Goal: Find specific page/section: Find specific page/section

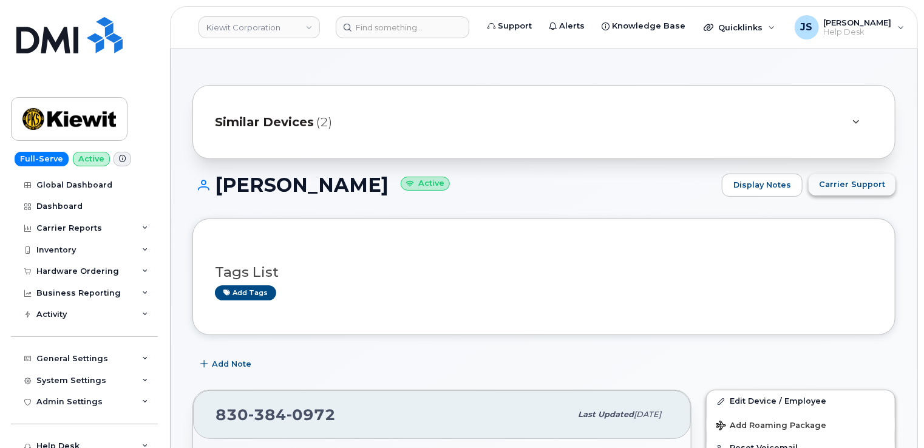
click at [851, 191] on button "Carrier Support" at bounding box center [851, 185] width 87 height 22
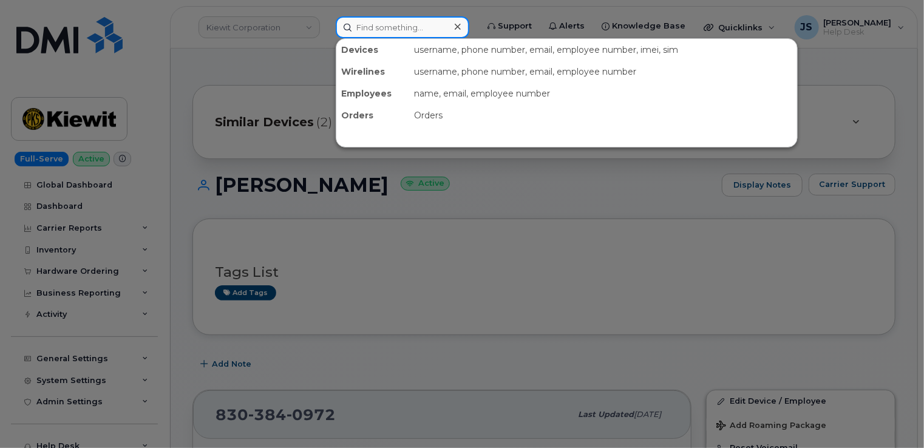
paste input "9134153047"
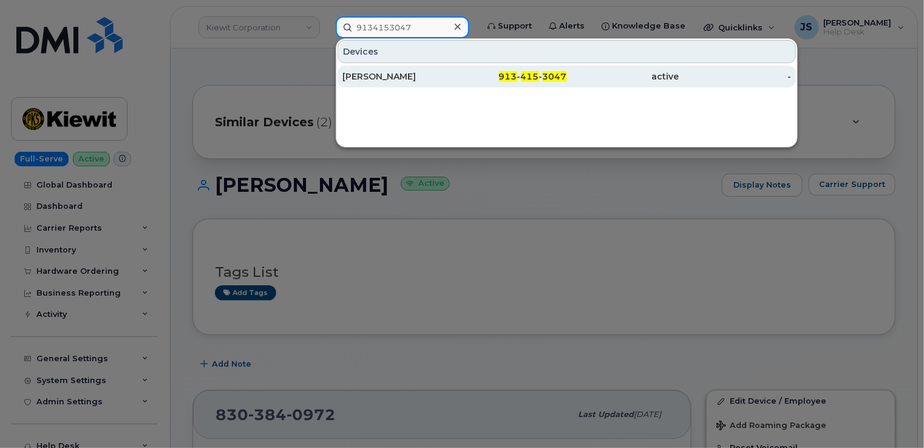
type input "9134153047"
click at [401, 76] on div "PAUL BELOBRAYDIC" at bounding box center [398, 76] width 112 height 12
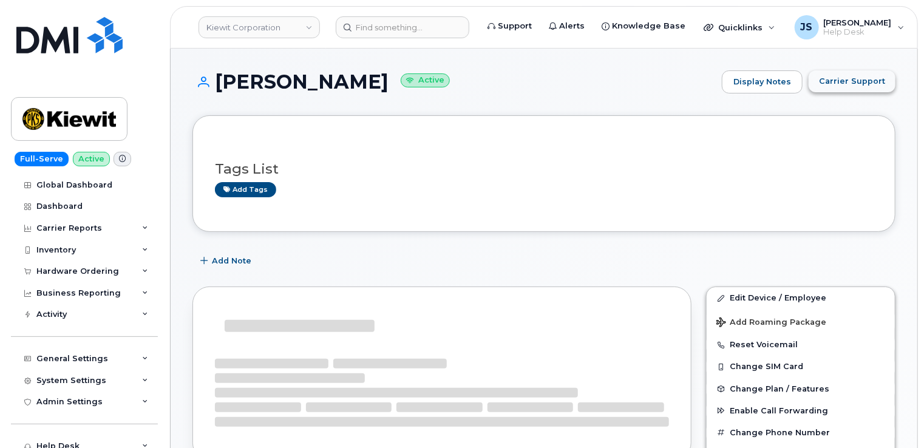
click at [852, 84] on span "Carrier Support" at bounding box center [852, 81] width 66 height 12
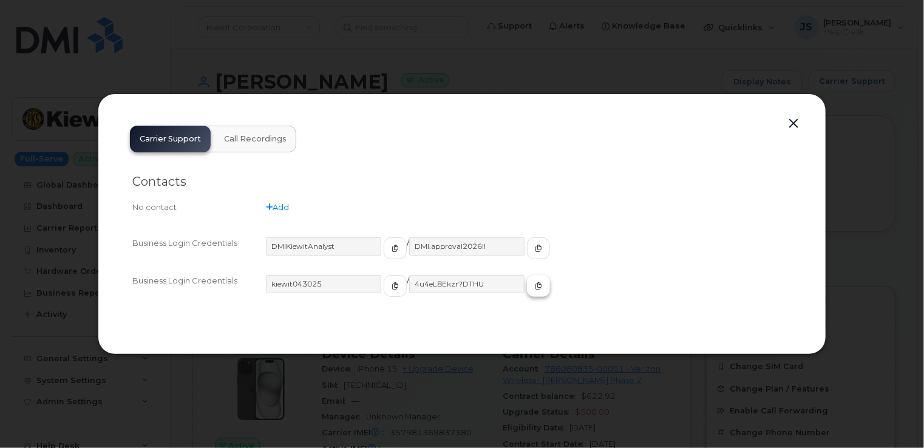
click at [535, 285] on icon "button" at bounding box center [538, 285] width 7 height 7
click at [408, 67] on div at bounding box center [462, 224] width 924 height 448
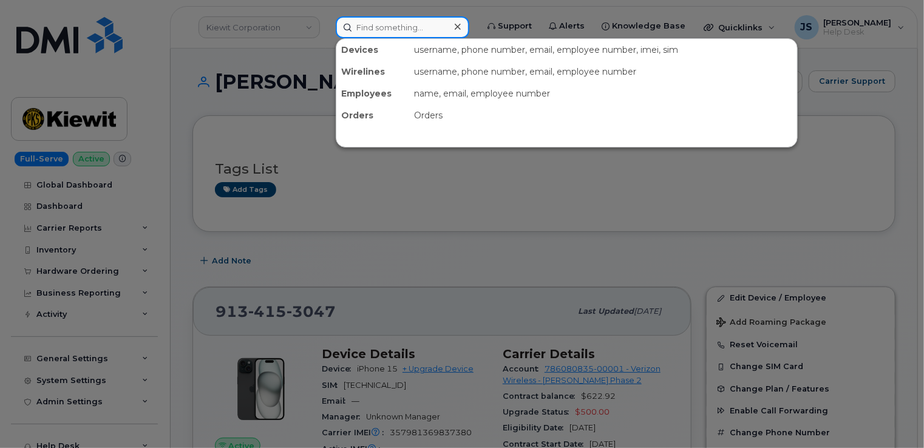
paste input "614-639-1055"
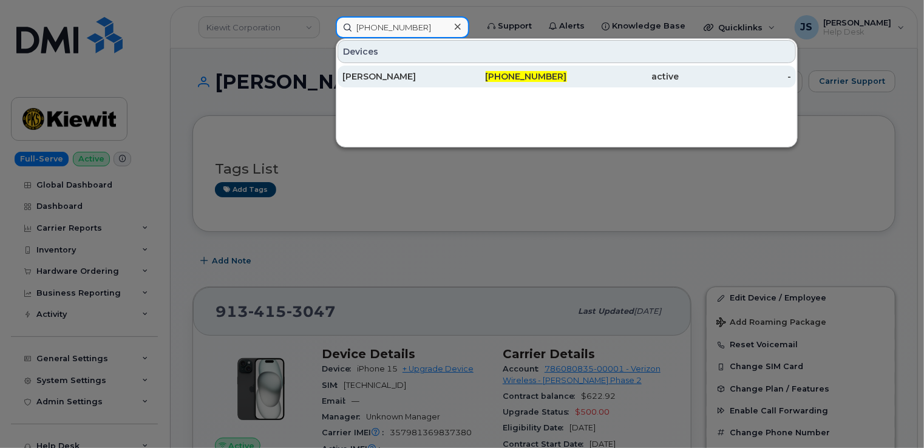
type input "614-639-1055"
click at [377, 76] on div "ERIC BENNETT" at bounding box center [398, 76] width 112 height 12
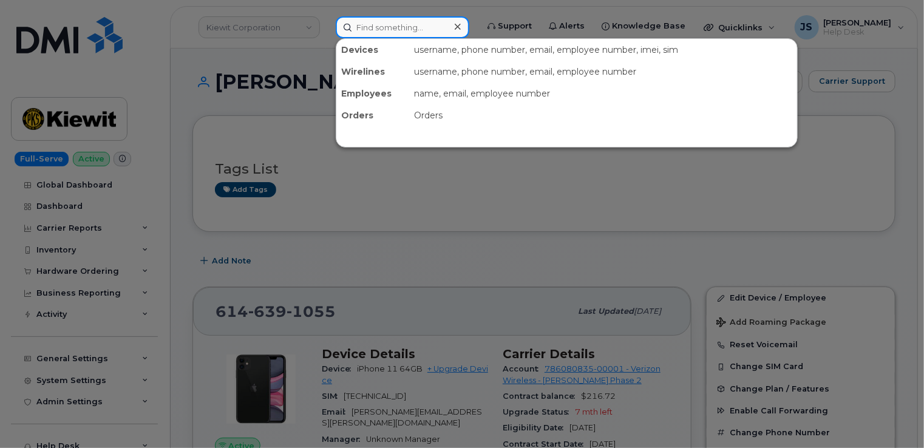
click at [382, 24] on input at bounding box center [403, 27] width 134 height 22
paste input "330-571-6020"
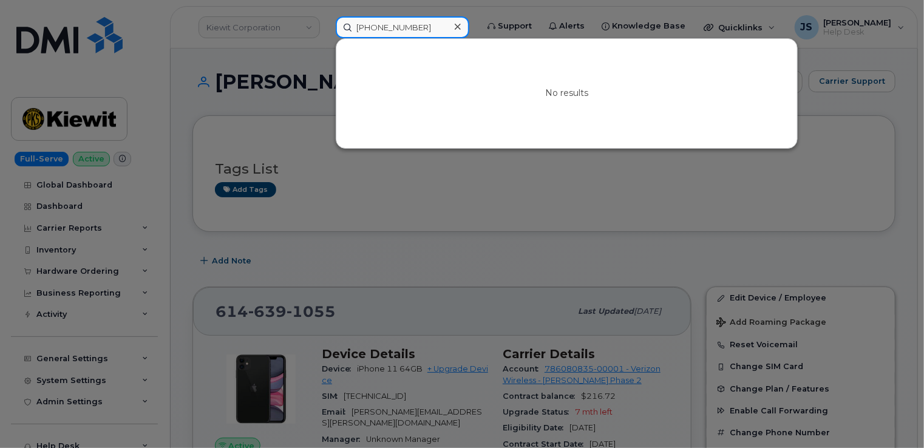
click at [392, 24] on input "330-571-6020" at bounding box center [403, 27] width 134 height 22
paste input "55427904234347"
click at [289, 110] on div at bounding box center [462, 224] width 924 height 448
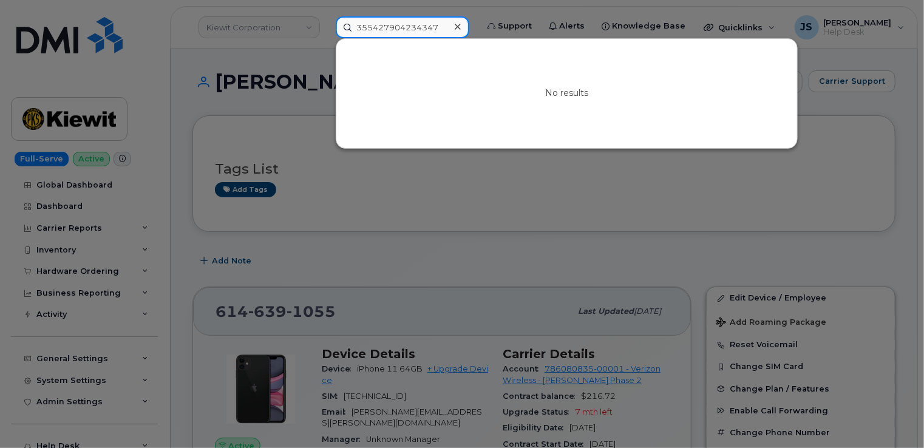
click at [418, 27] on input "355427904234347" at bounding box center [403, 27] width 134 height 22
paste input "27241"
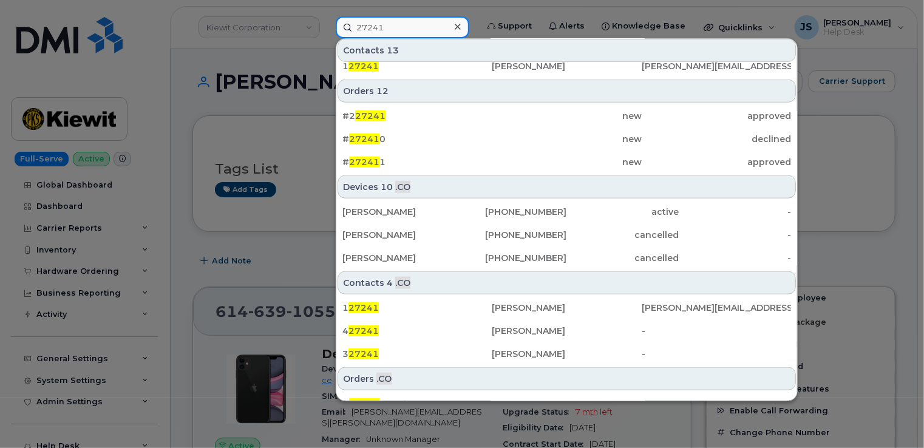
scroll to position [558, 0]
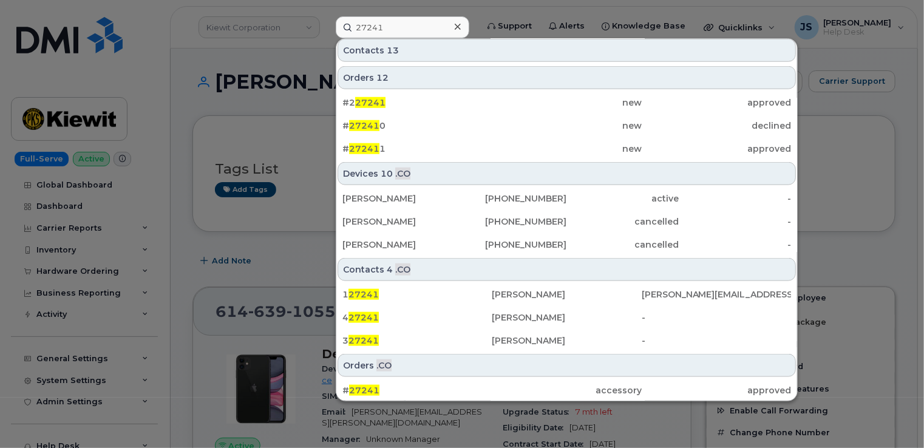
click at [186, 226] on div at bounding box center [462, 224] width 924 height 448
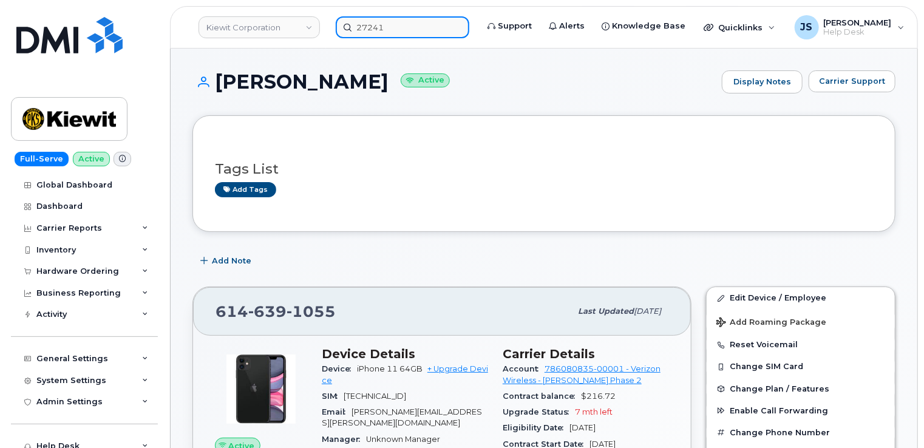
click at [381, 30] on input "27241" at bounding box center [403, 27] width 134 height 22
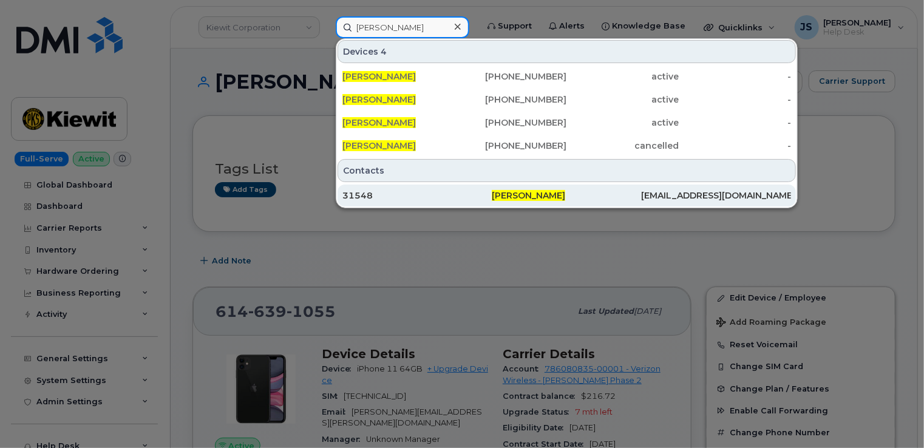
type input "[PERSON_NAME]"
click at [476, 192] on div "31548" at bounding box center [416, 195] width 149 height 12
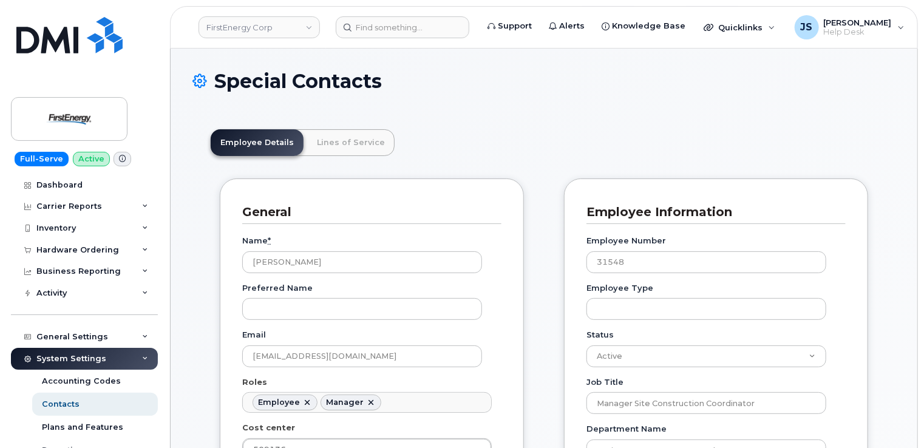
scroll to position [36, 0]
click at [349, 144] on link "Lines of Service" at bounding box center [350, 142] width 87 height 27
